Goal: Transaction & Acquisition: Purchase product/service

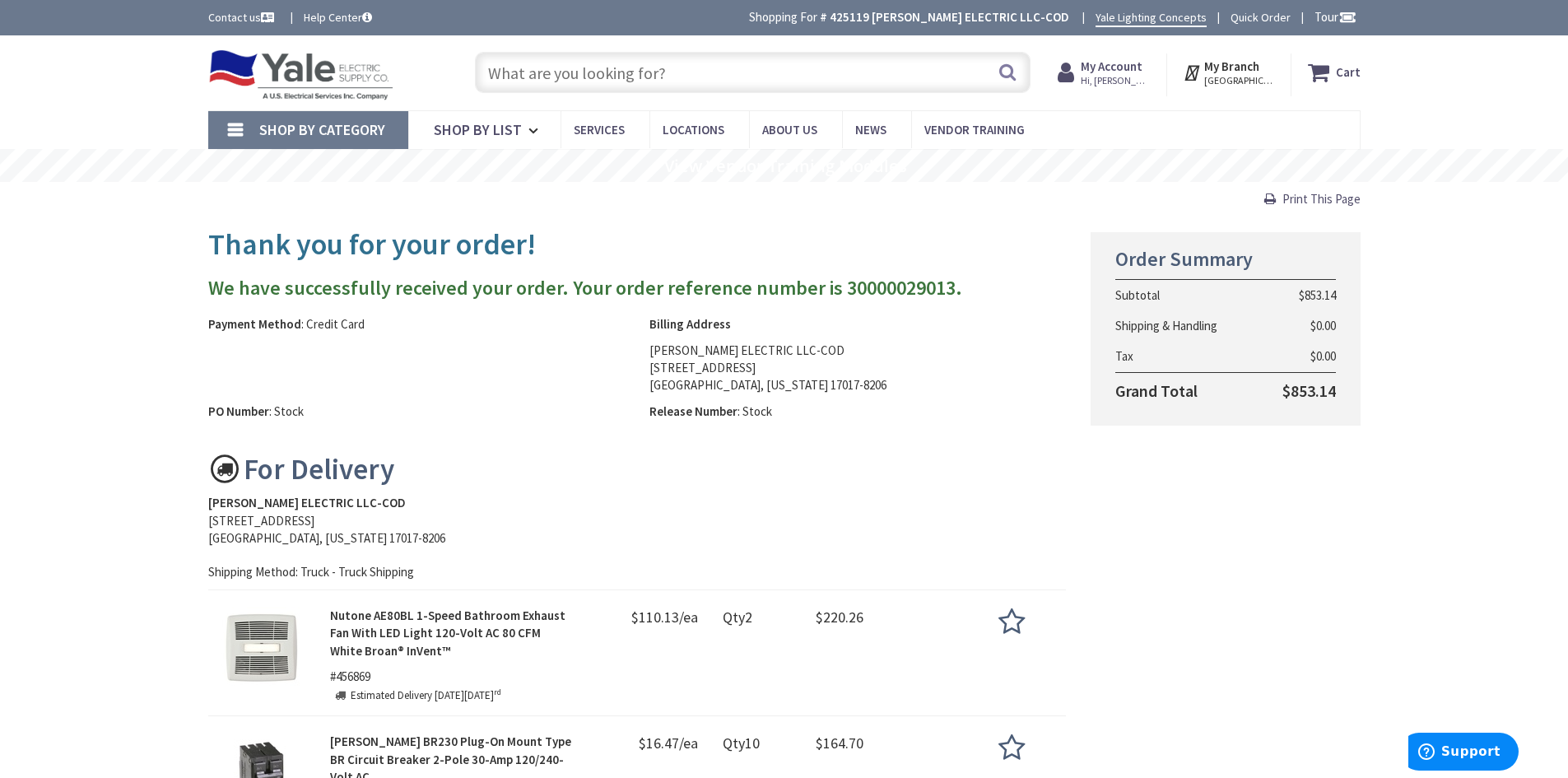
click at [1339, 71] on strong "Cart" at bounding box center [1348, 72] width 25 height 29
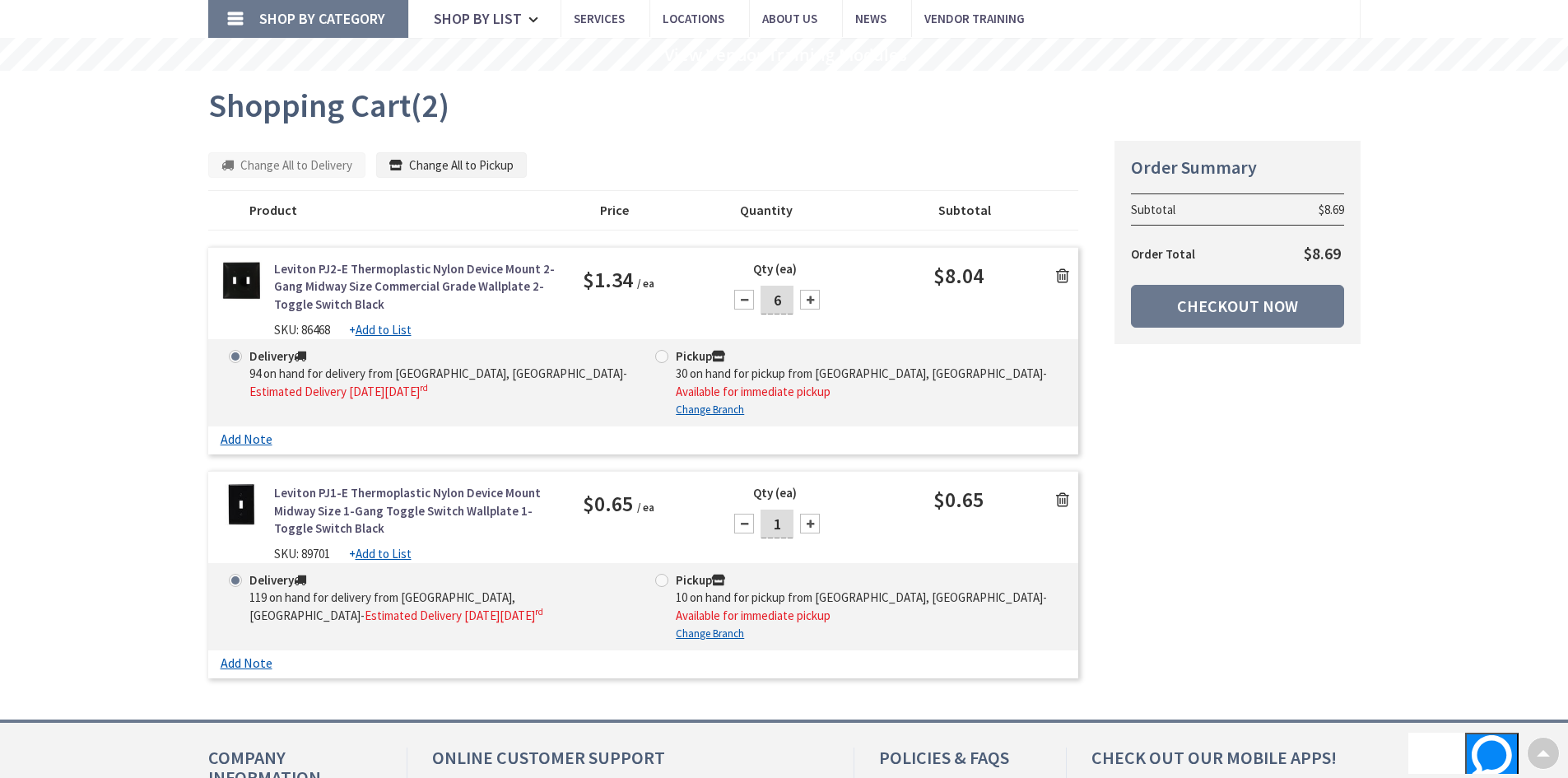
scroll to position [83, 0]
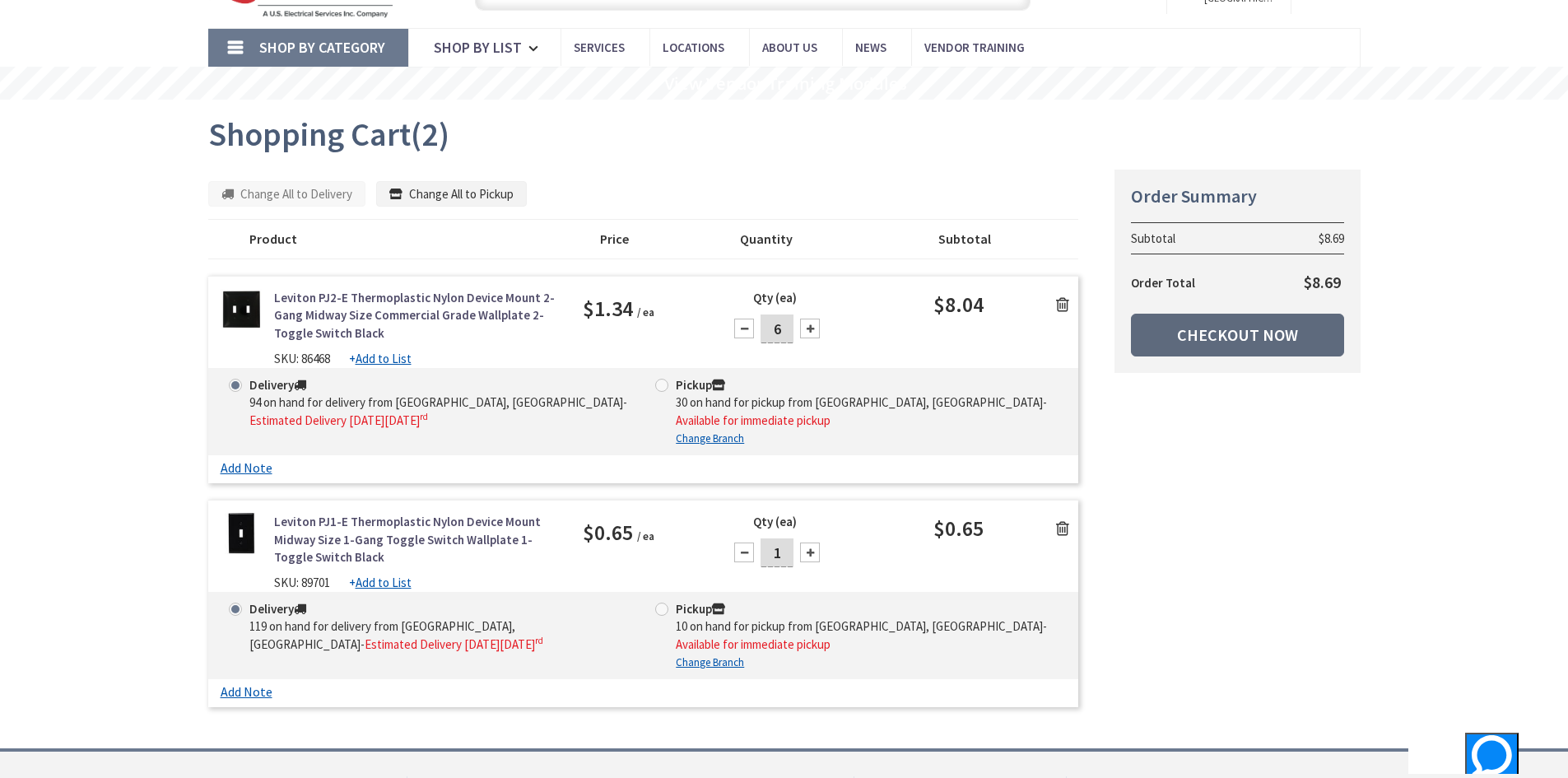
click at [1260, 326] on link "Checkout Now" at bounding box center [1238, 336] width 213 height 43
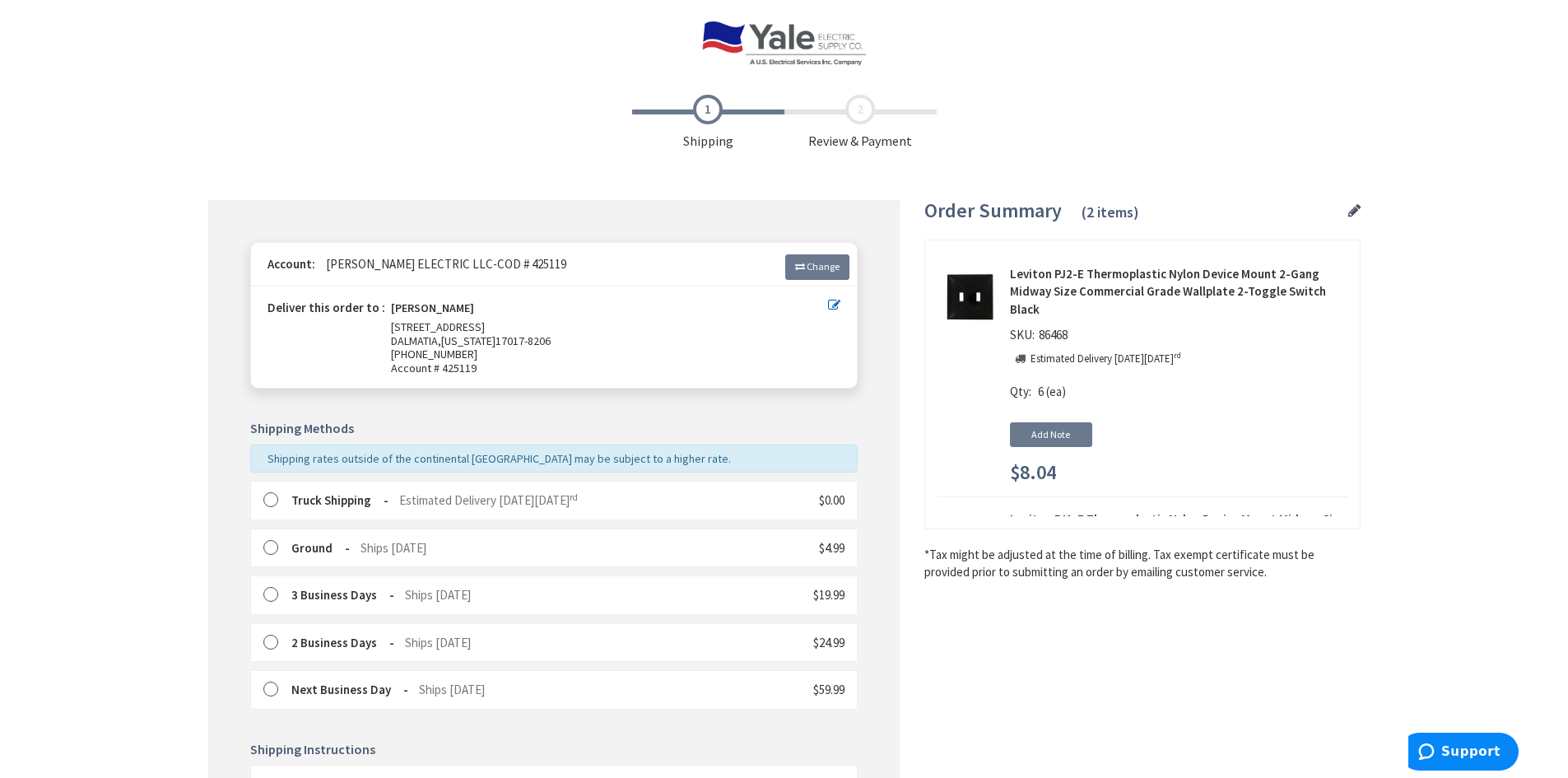
click at [265, 501] on label at bounding box center [276, 500] width 26 height 16
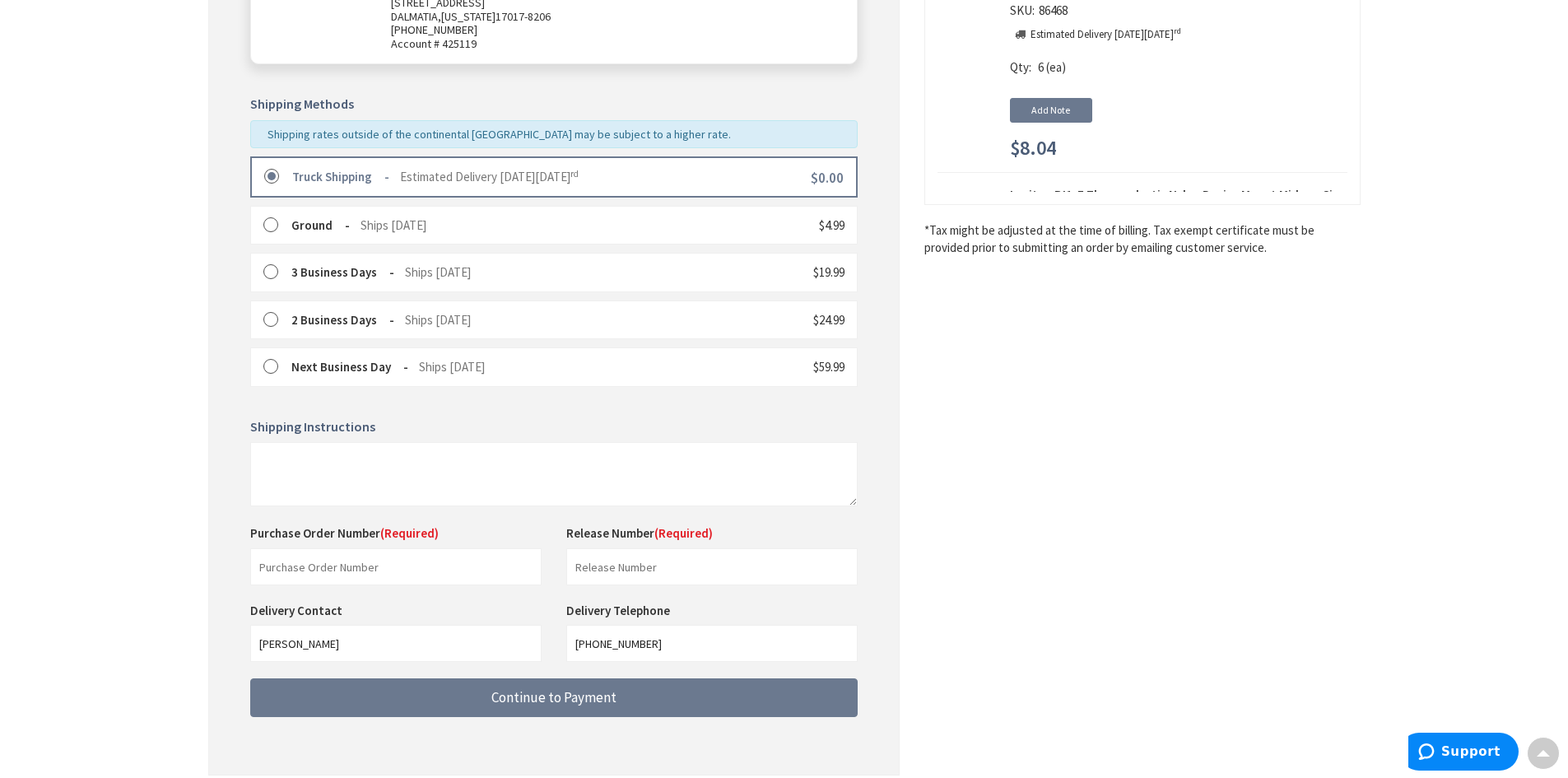
scroll to position [392, 0]
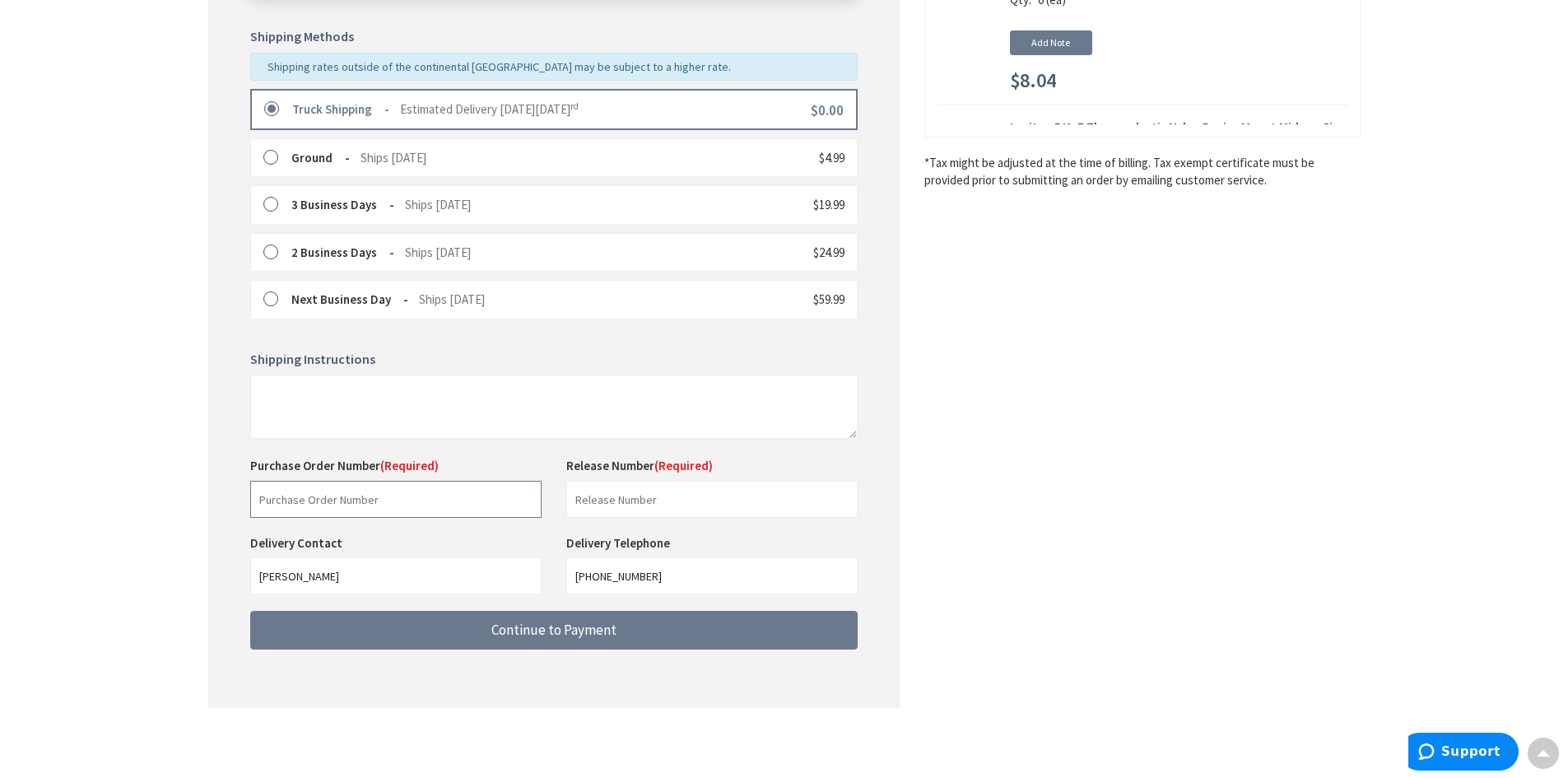
click at [384, 513] on input "text" at bounding box center [396, 499] width 292 height 37
type input "Stock"
click at [581, 492] on input "text" at bounding box center [711, 499] width 292 height 37
type input "Stock"
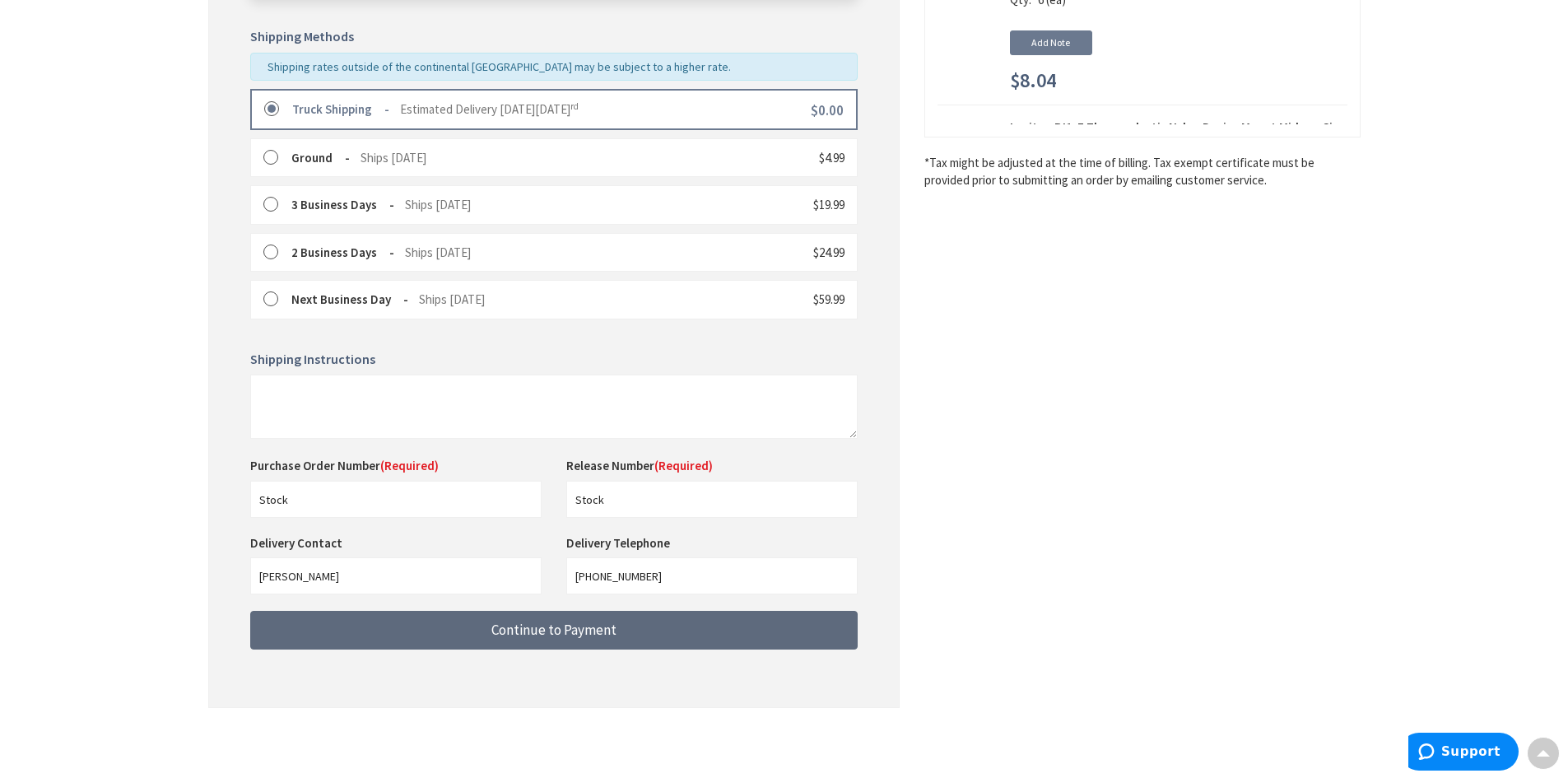
click at [563, 635] on span "Continue to Payment" at bounding box center [553, 629] width 125 height 18
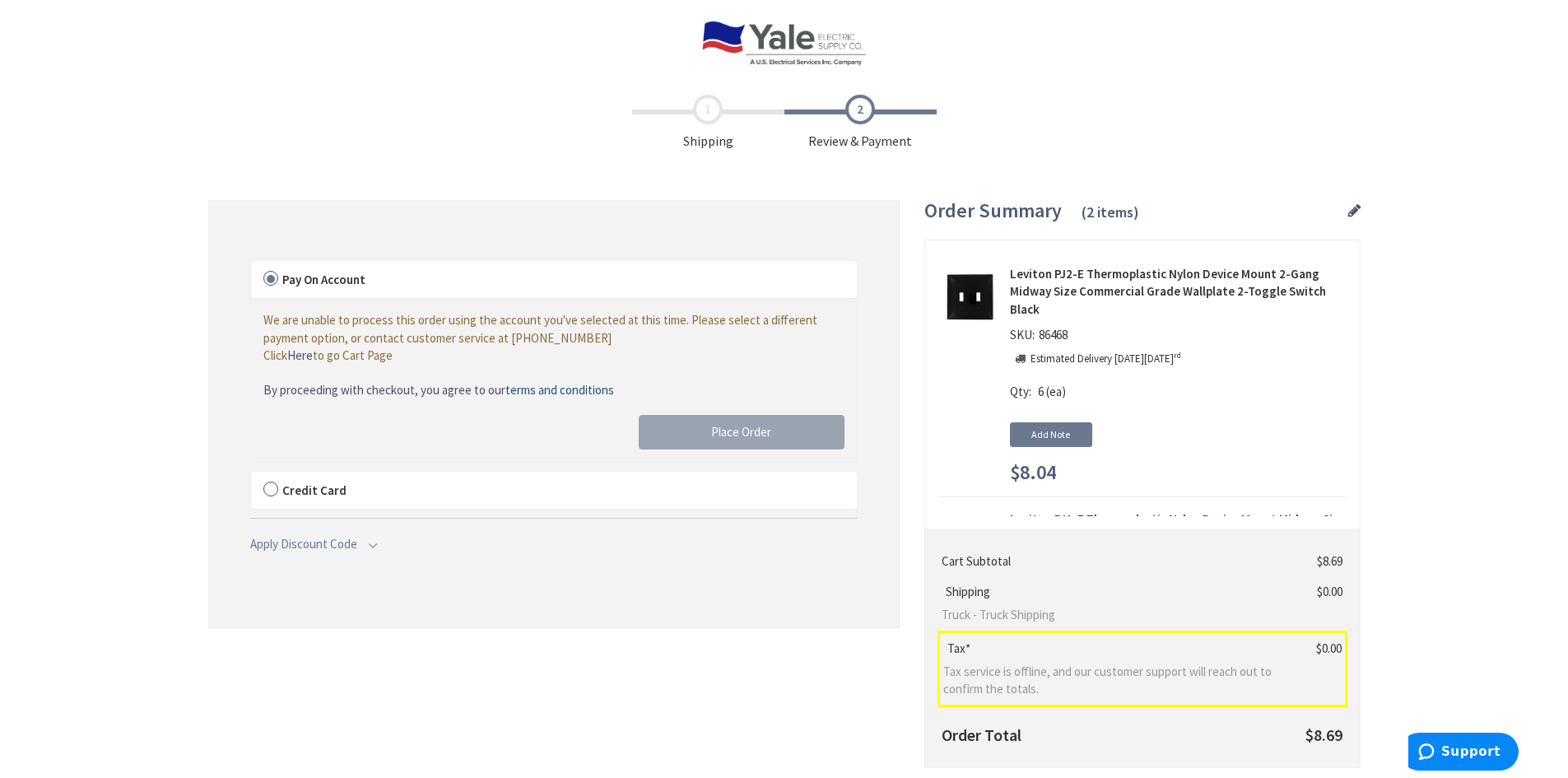
click at [273, 325] on div "We are unable to process this order using the account you've selected at this t…" at bounding box center [554, 337] width 581 height 52
click at [267, 491] on label "Credit Card" at bounding box center [554, 491] width 606 height 38
click at [251, 475] on input "Credit Card" at bounding box center [251, 475] width 0 height 0
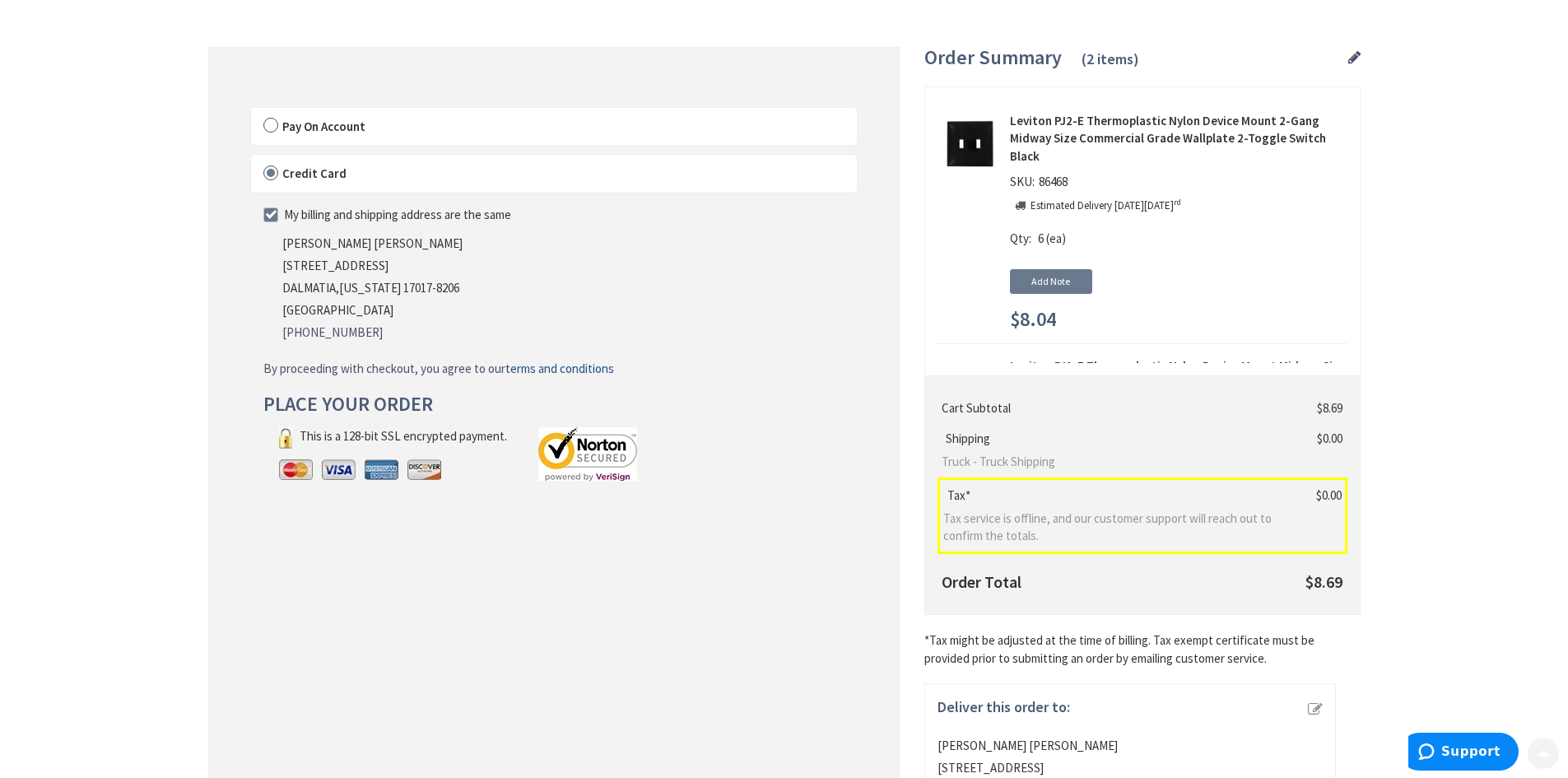
scroll to position [164, 0]
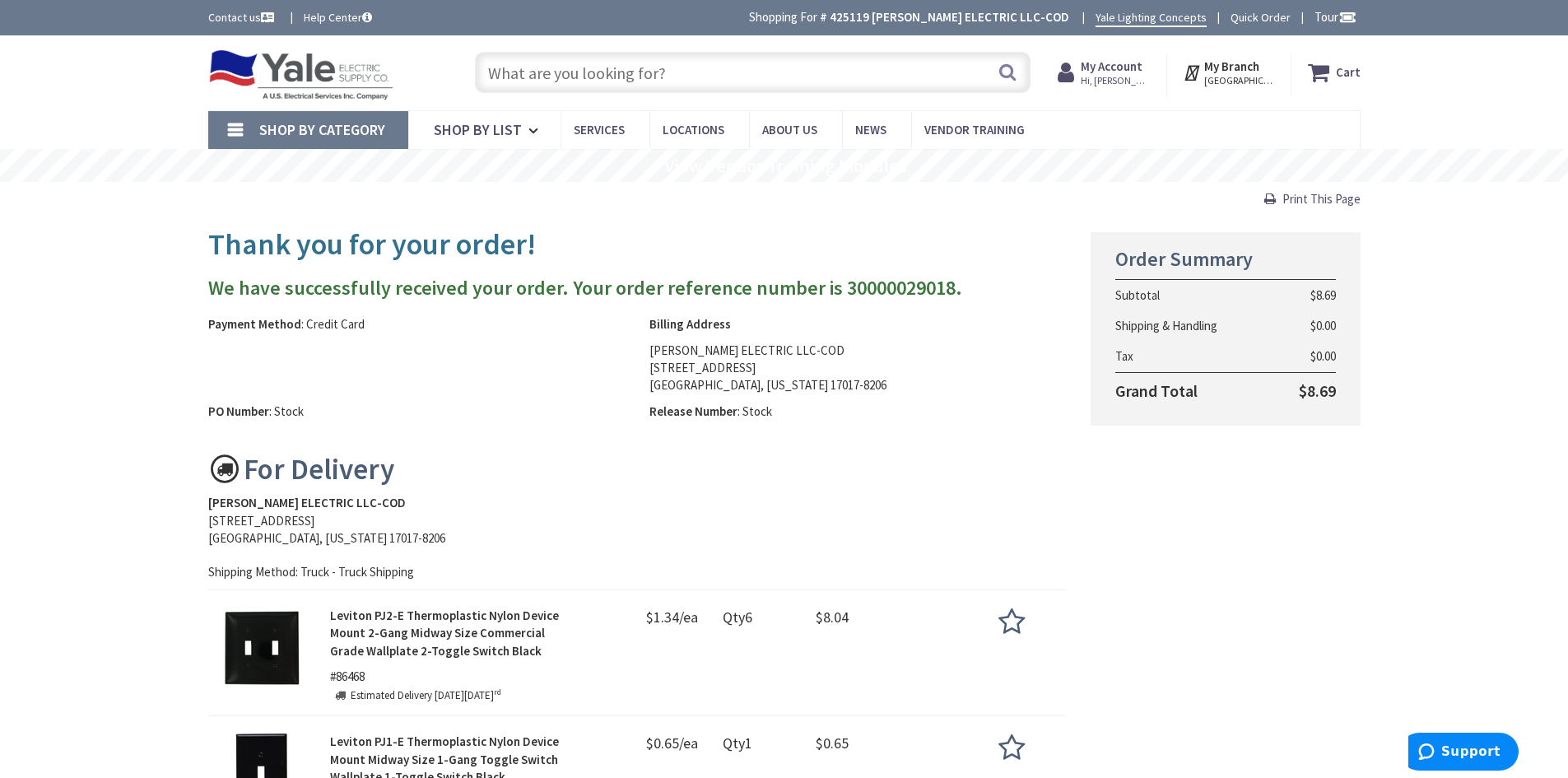
click at [270, 124] on span "Shop By Category" at bounding box center [322, 130] width 126 height 19
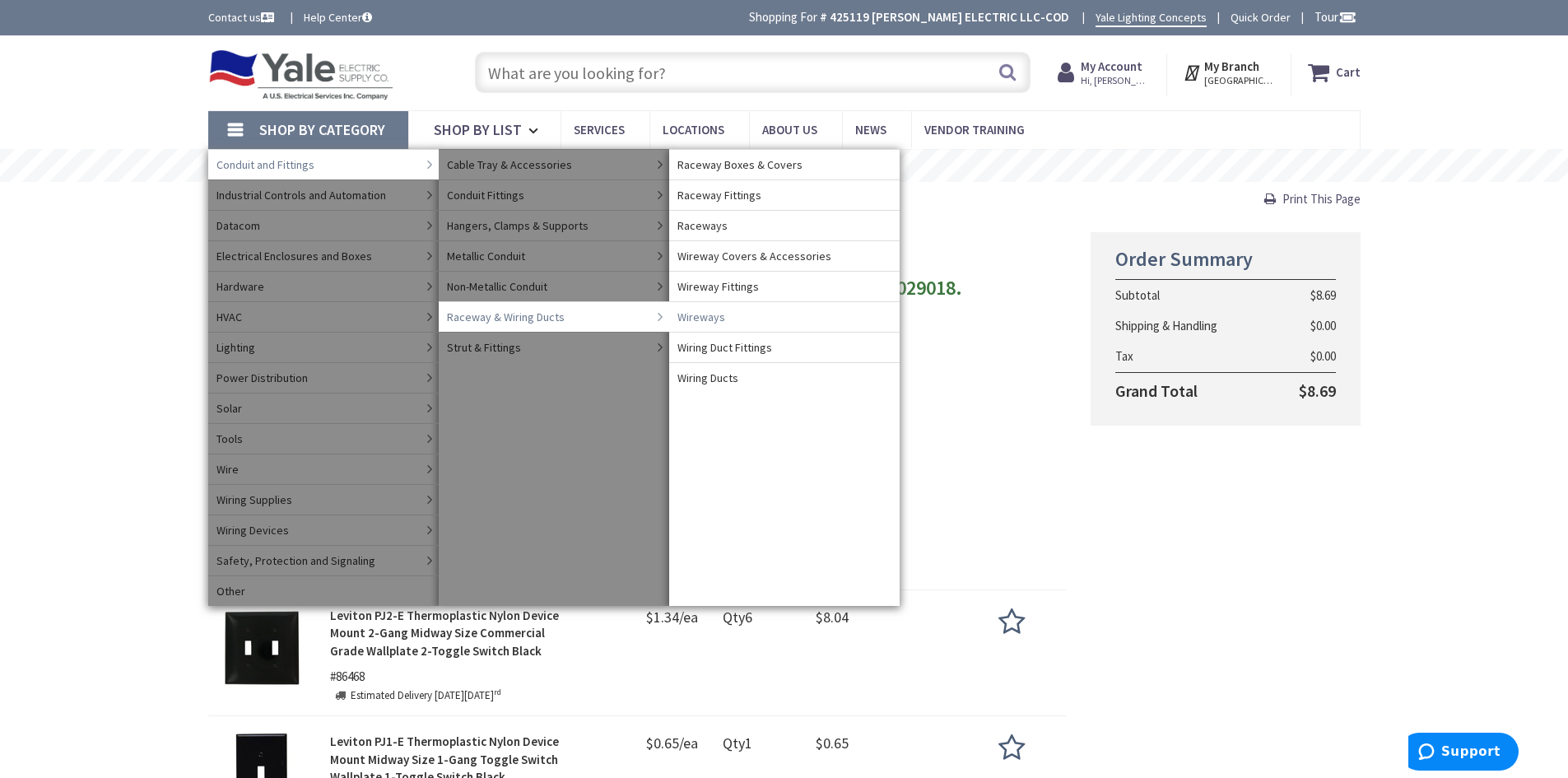
click at [767, 320] on link "Wireways" at bounding box center [784, 316] width 231 height 30
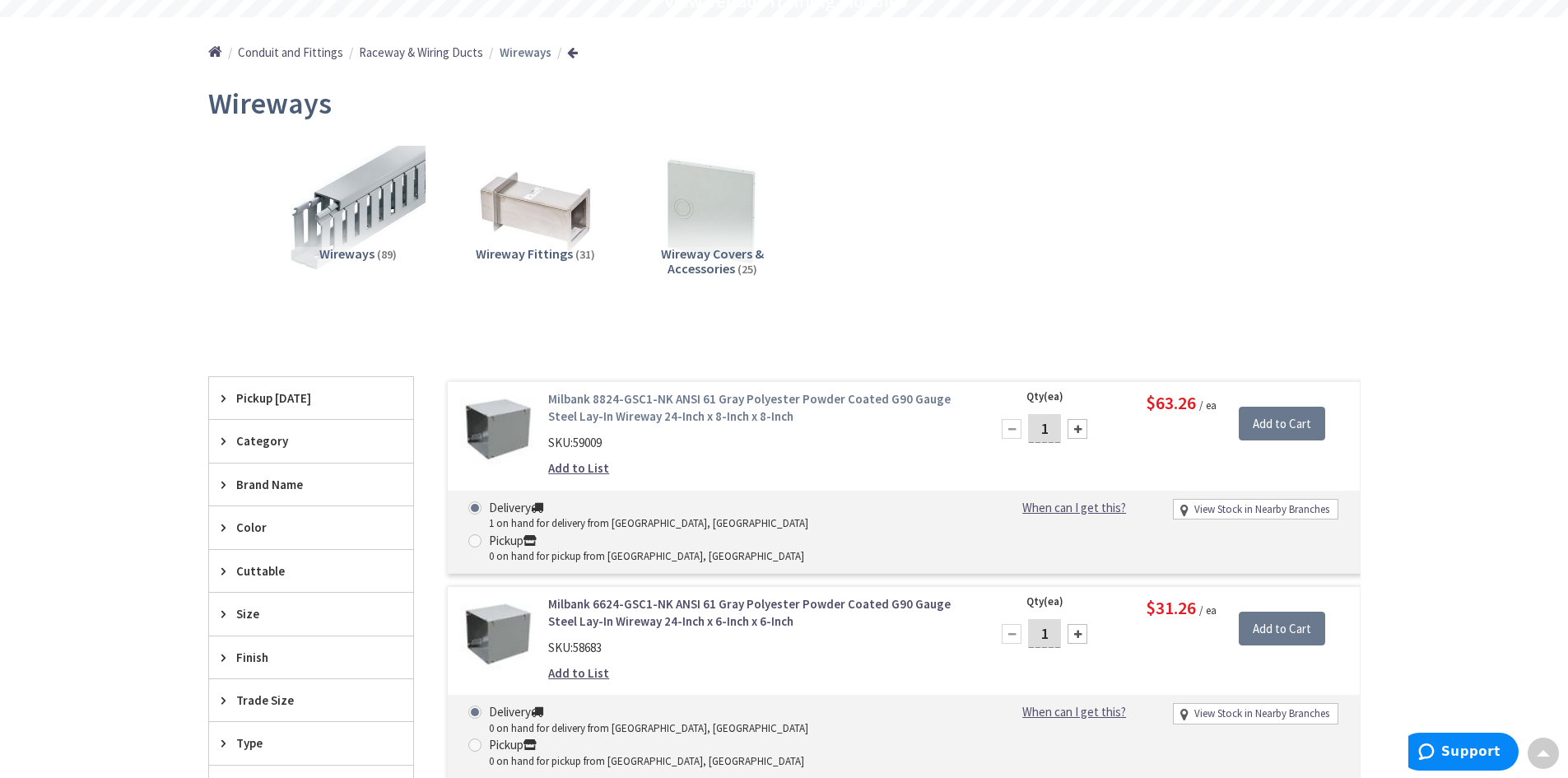
scroll to position [247, 0]
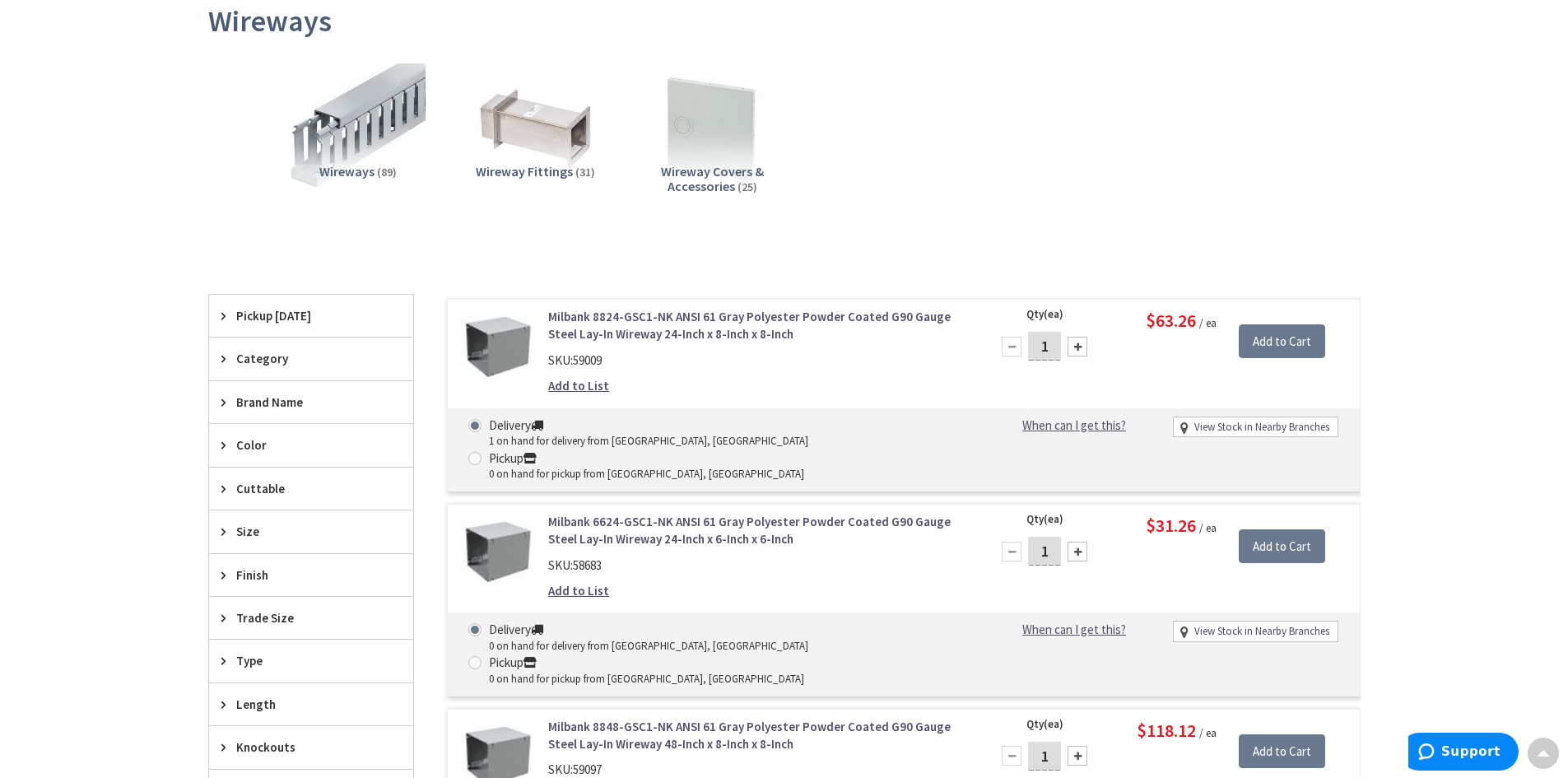
click at [275, 355] on span "Category" at bounding box center [304, 359] width 134 height 17
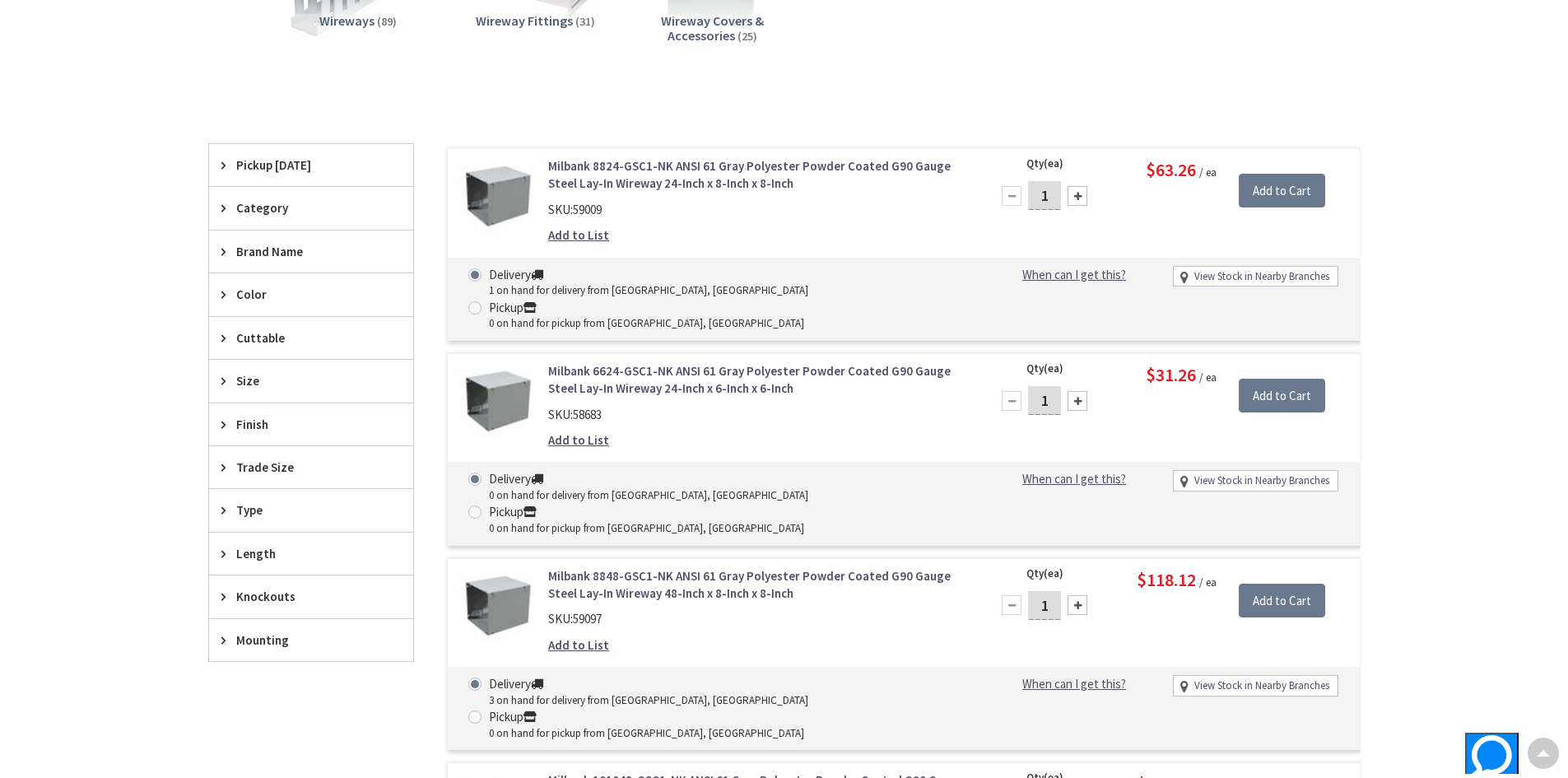
scroll to position [411, 0]
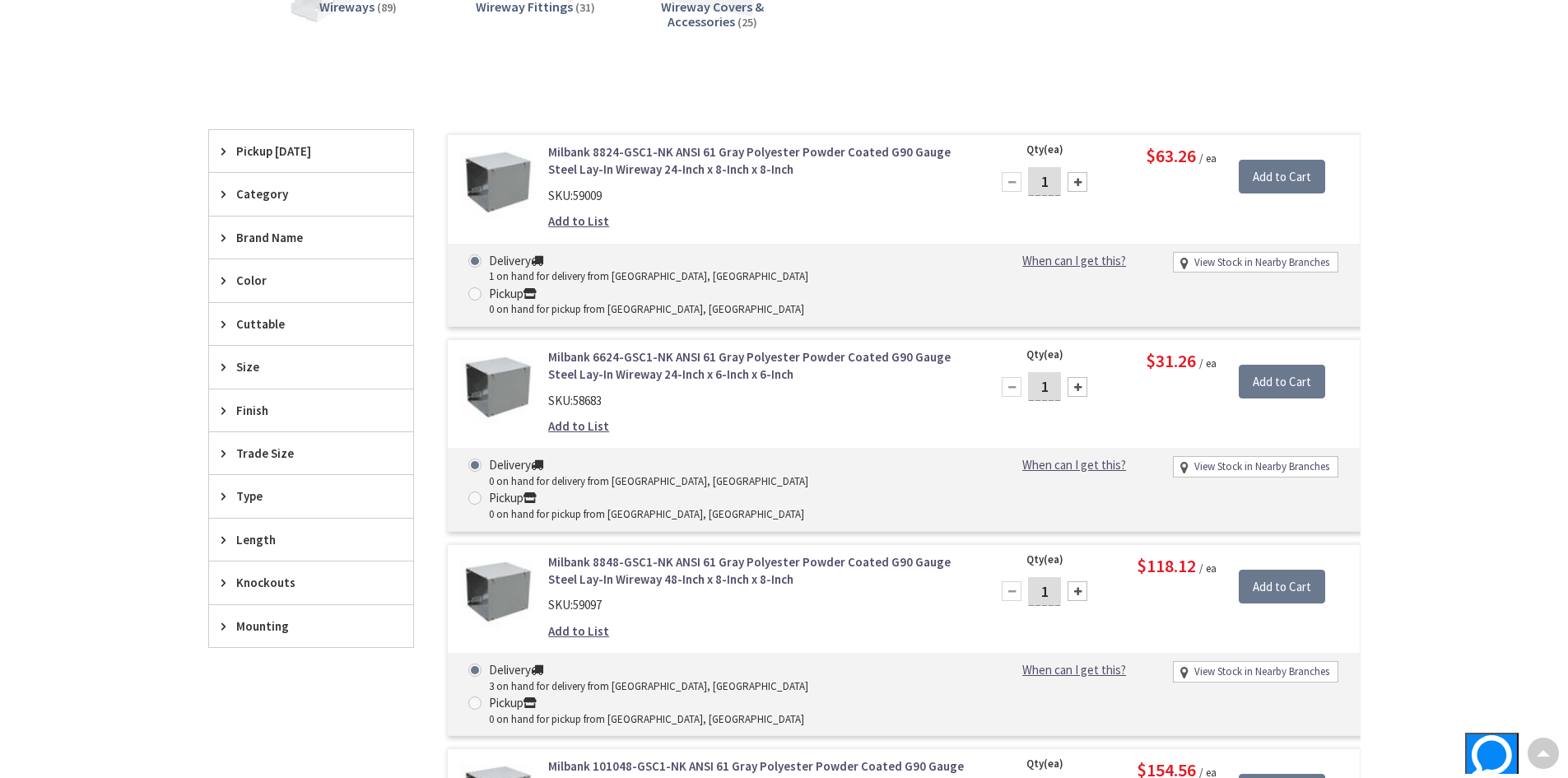
click at [246, 406] on span "Finish" at bounding box center [304, 411] width 134 height 17
click at [248, 448] on span "Trade Size" at bounding box center [304, 454] width 134 height 17
click at [260, 514] on span "6 Inch x 6 Inch" at bounding box center [311, 514] width 204 height 28
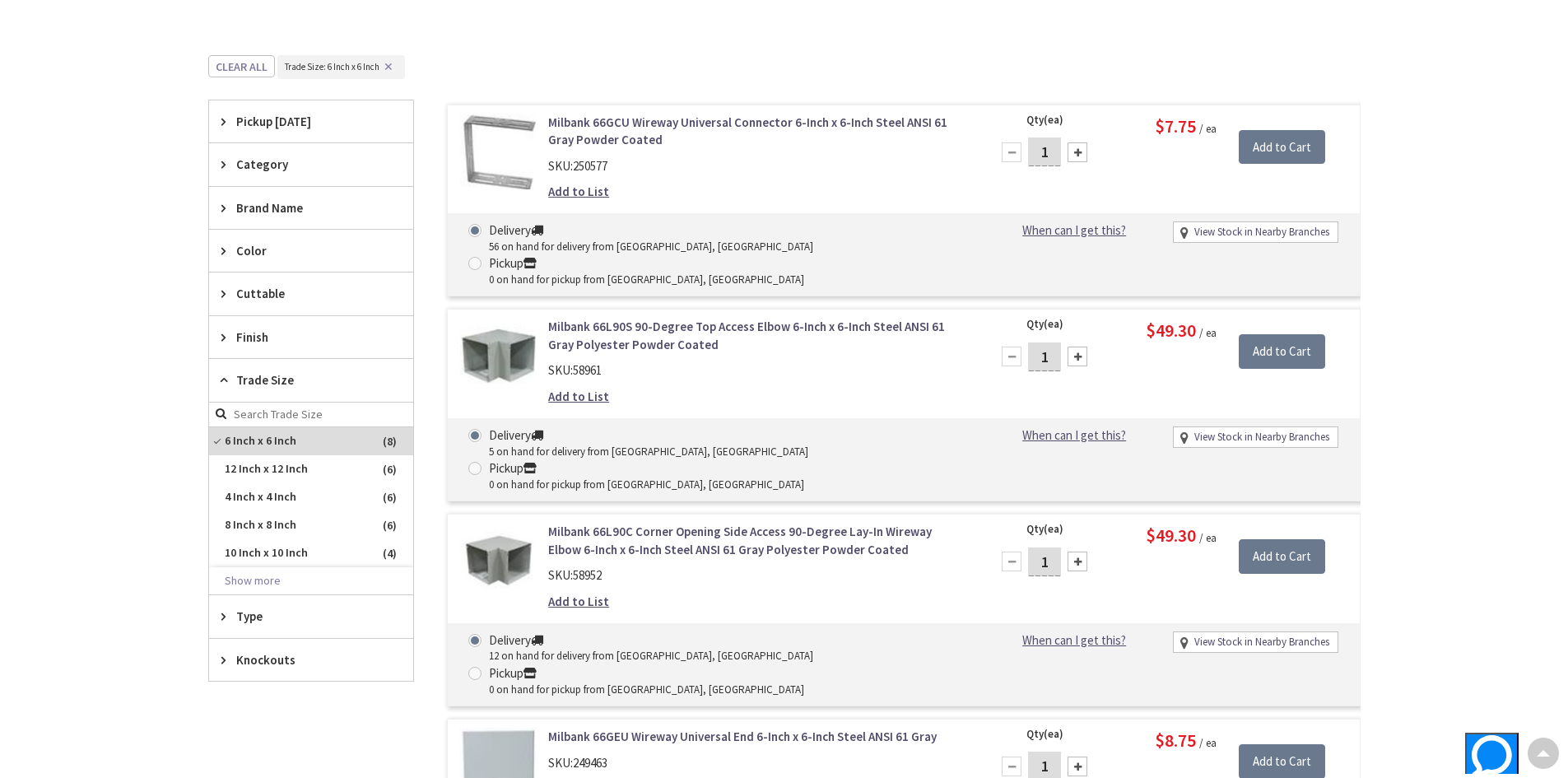
scroll to position [494, 0]
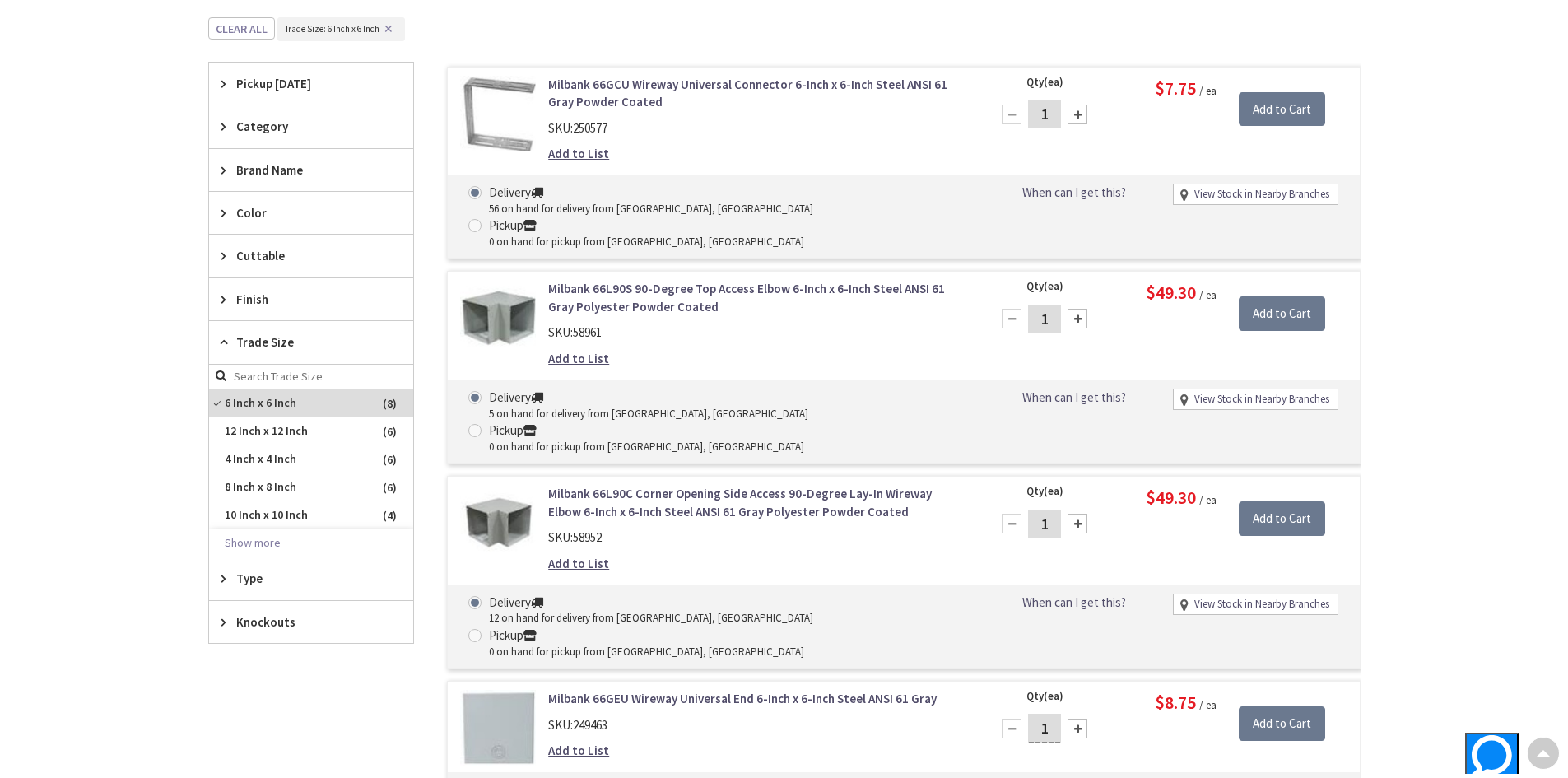
click at [239, 571] on span "Type" at bounding box center [304, 578] width 134 height 17
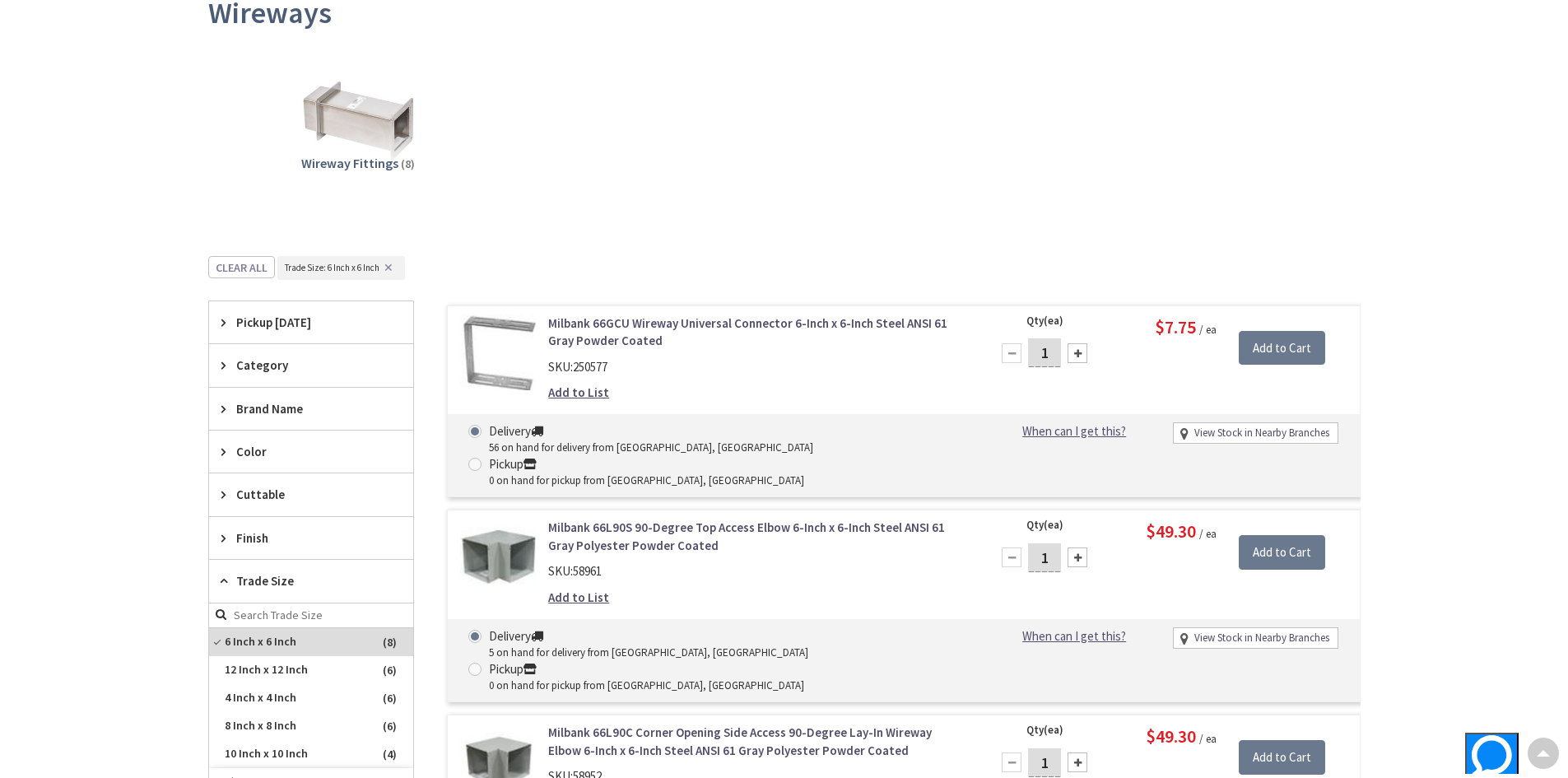
scroll to position [164, 0]
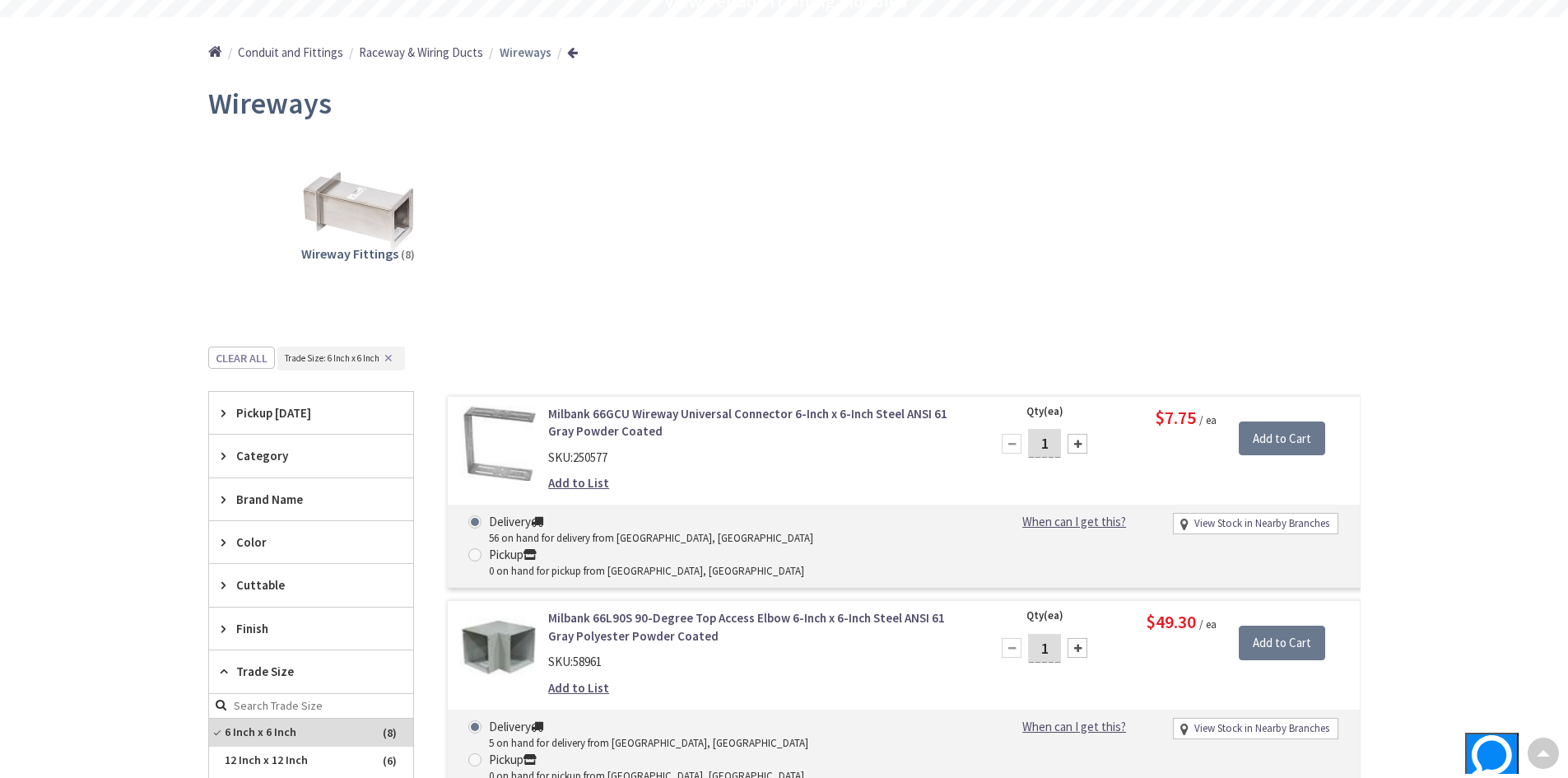
click at [390, 355] on button "✕" at bounding box center [388, 358] width 18 height 11
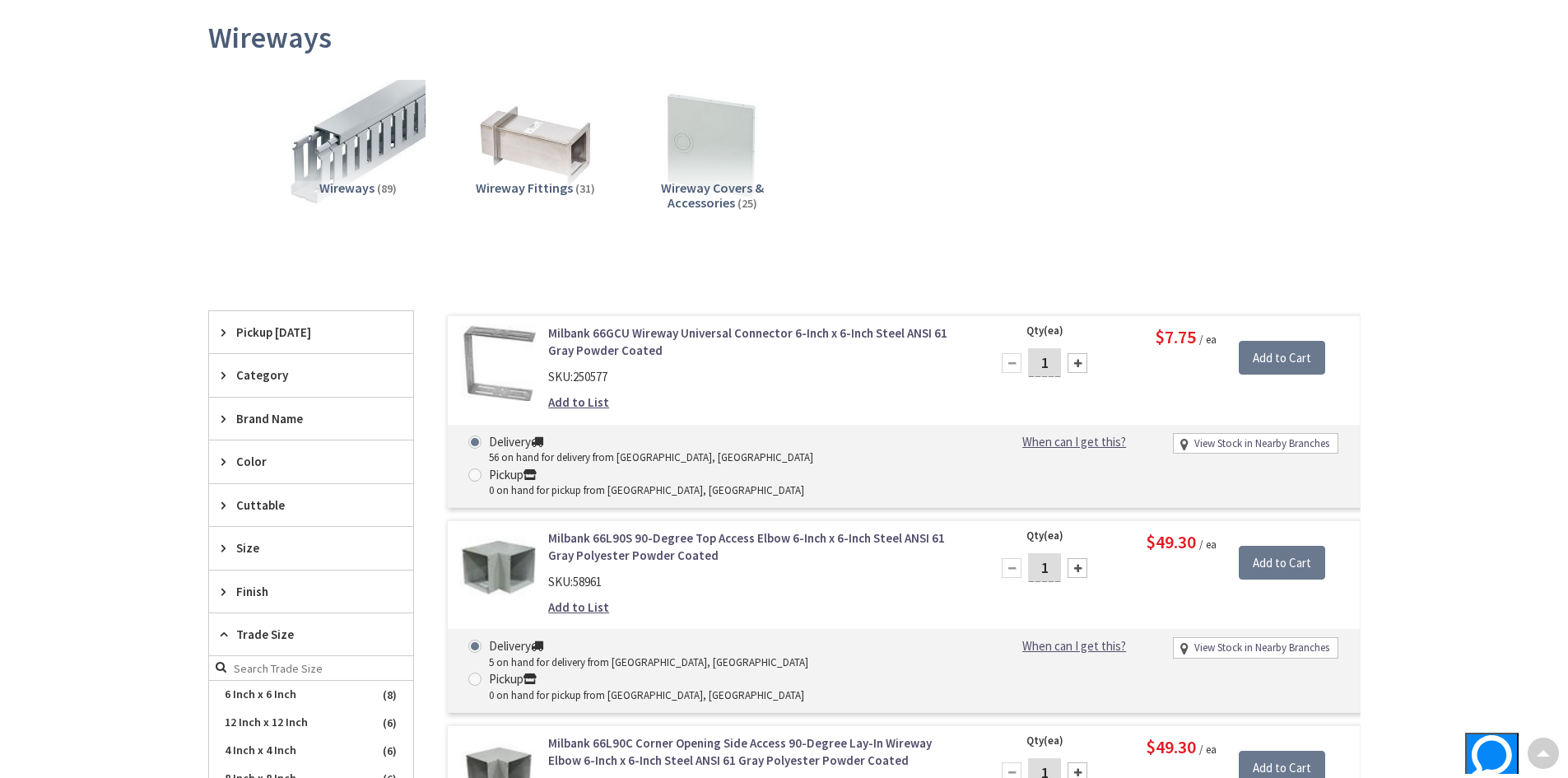
scroll to position [0, 0]
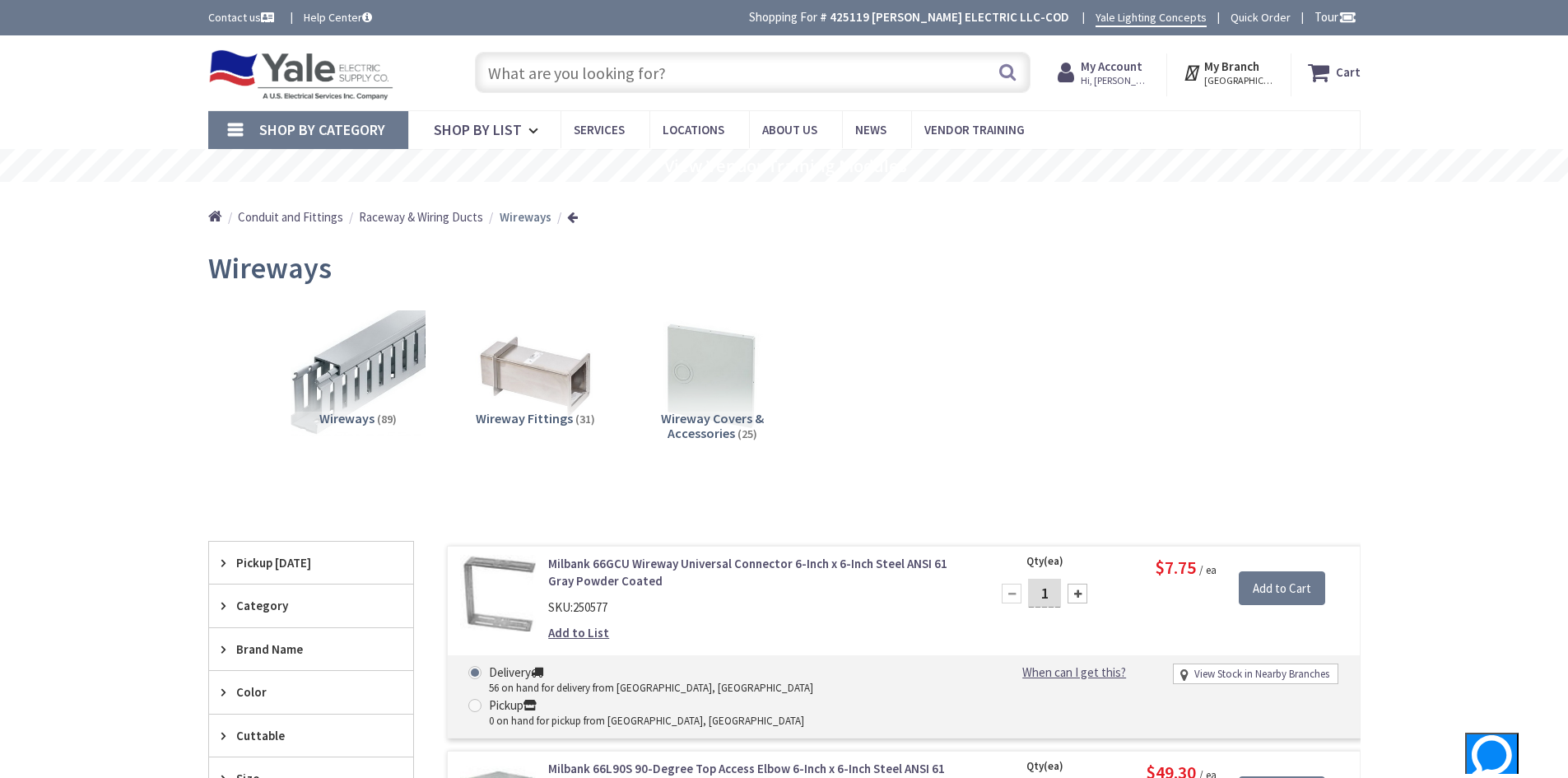
click at [402, 216] on span "Raceway & Wiring Ducts" at bounding box center [421, 217] width 124 height 15
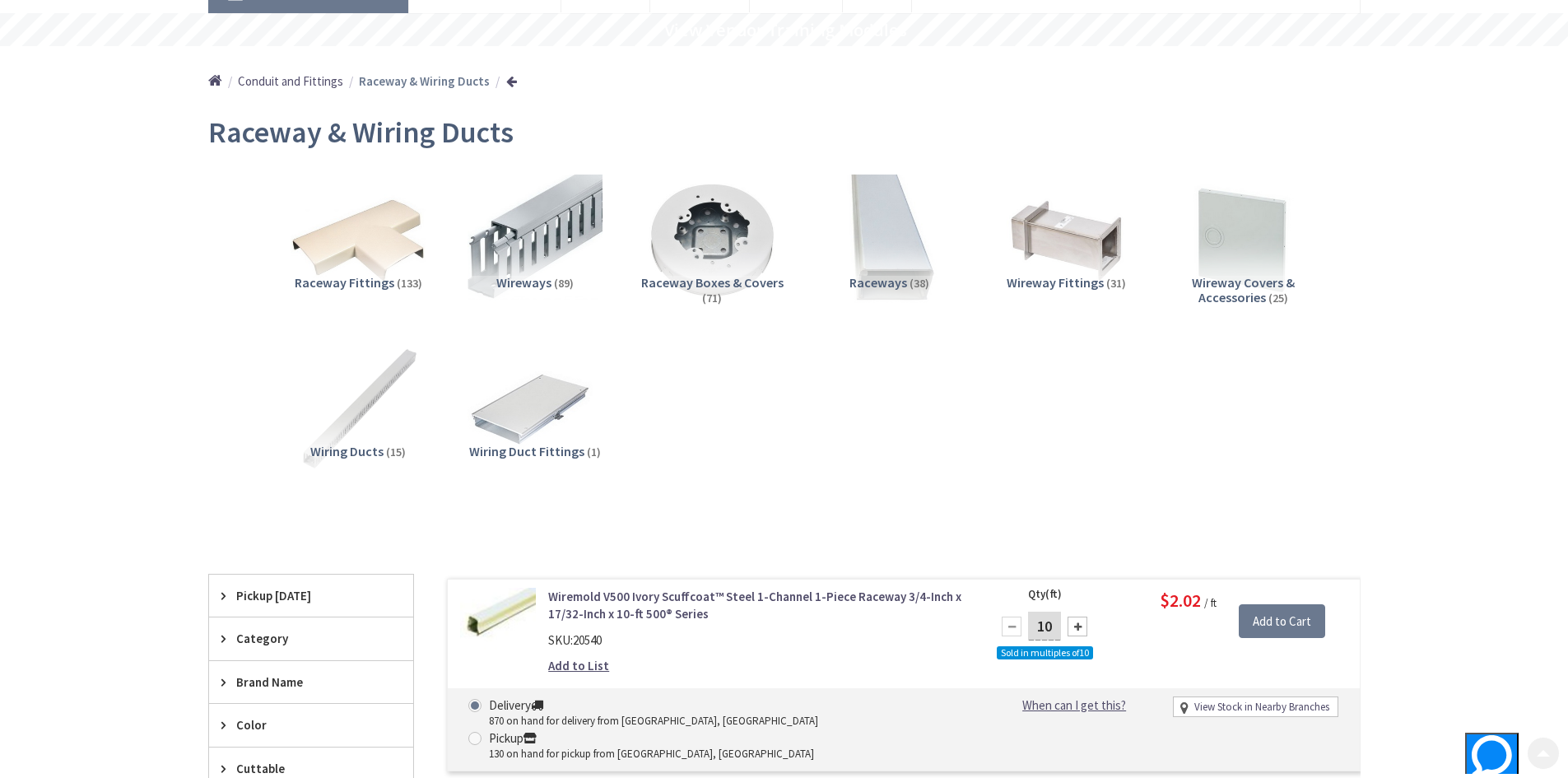
scroll to position [164, 0]
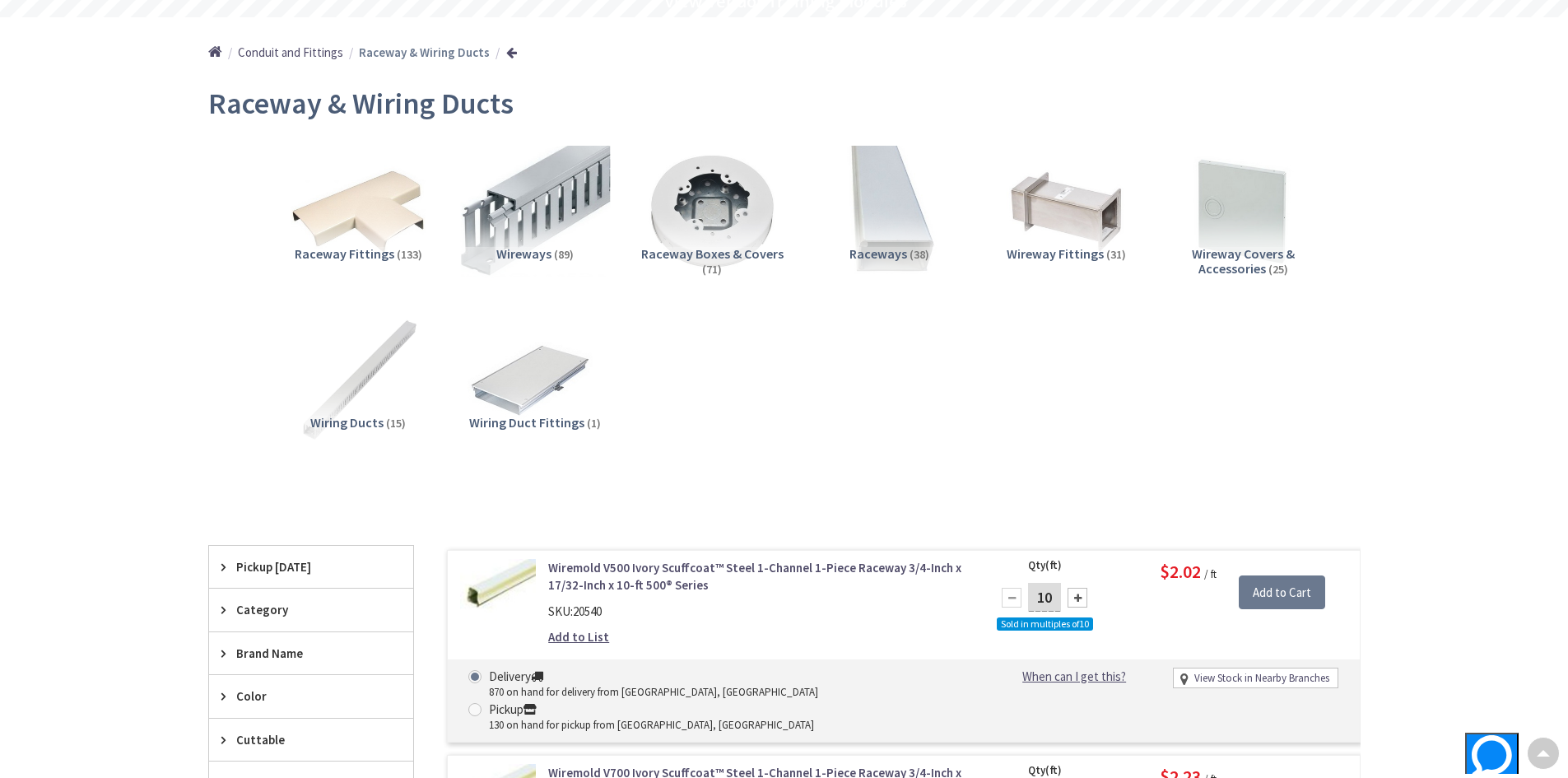
click at [545, 208] on img at bounding box center [534, 212] width 149 height 149
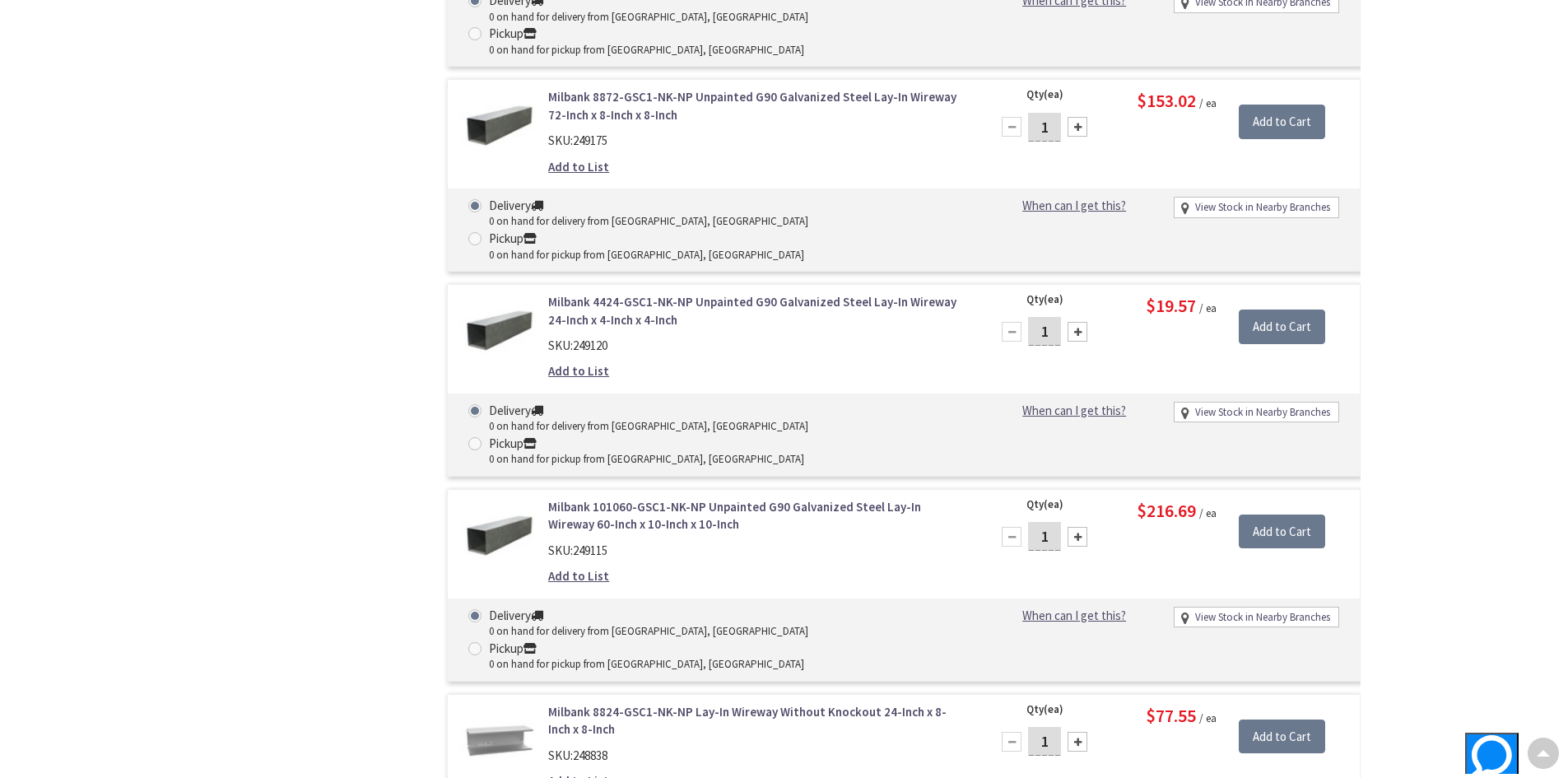
scroll to position [14242, 0]
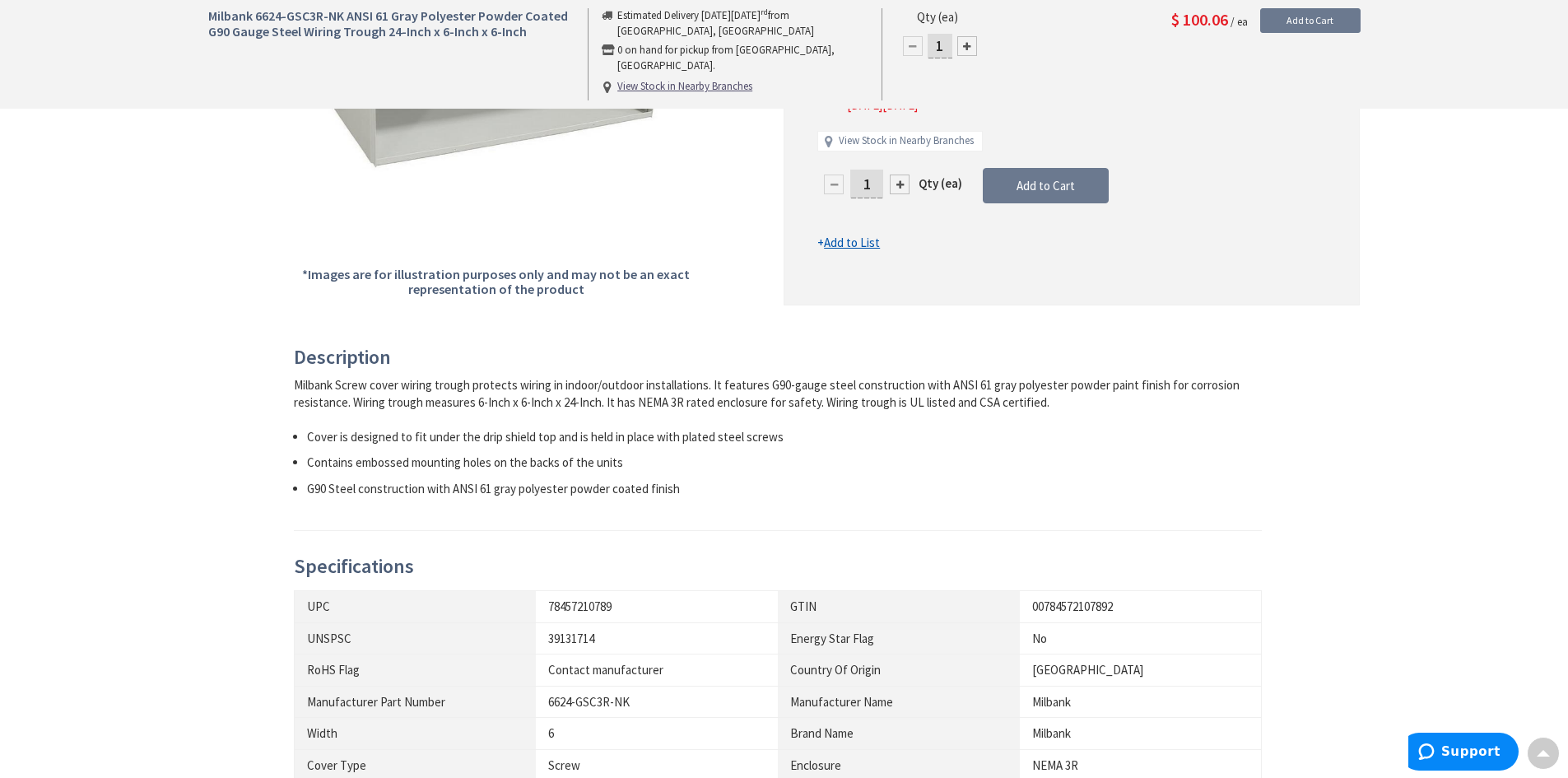
scroll to position [164, 0]
